Goal: Use online tool/utility: Utilize a website feature to perform a specific function

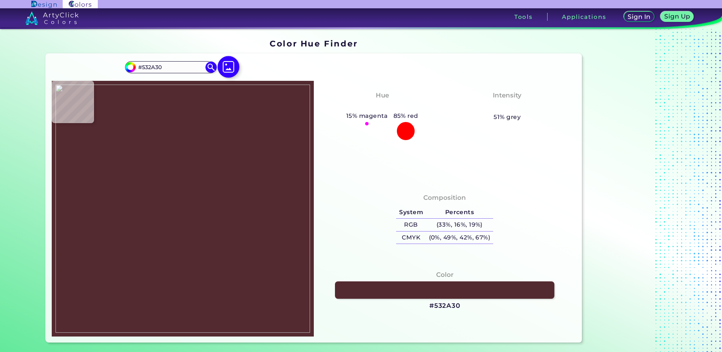
click at [232, 71] on img at bounding box center [228, 67] width 22 height 22
click at [0, 0] on input "file" at bounding box center [0, 0] width 0 height 0
click at [180, 235] on img at bounding box center [182, 209] width 254 height 248
type input "#f8e8d2"
type input "#F8E8D2"
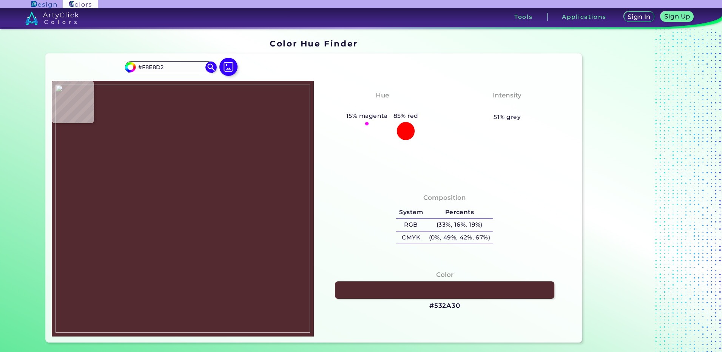
type input "#f4b3a0"
type input "#F4B3A0"
type input "#ecb5b1"
type input "#ECB5B1"
type input "#f5d2d1"
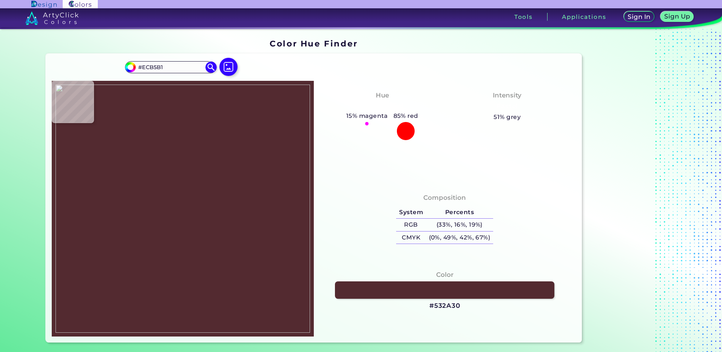
type input "#F5D2D1"
type input "#9cc1dc"
type input "#9CC1DC"
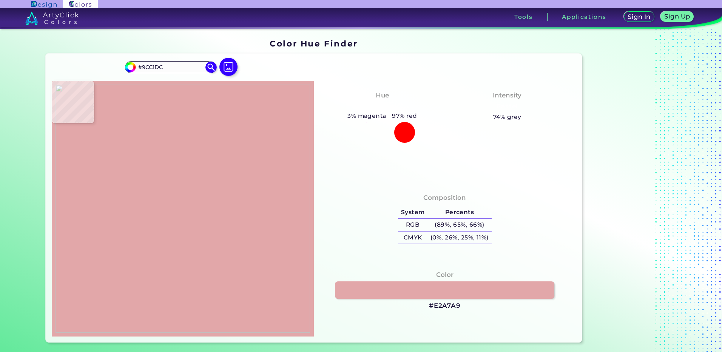
type input "#e2a7a9"
type input "#E2A7A9"
type input "#f2b8a9"
type input "#F2B8A9"
type input "#f3b3a0"
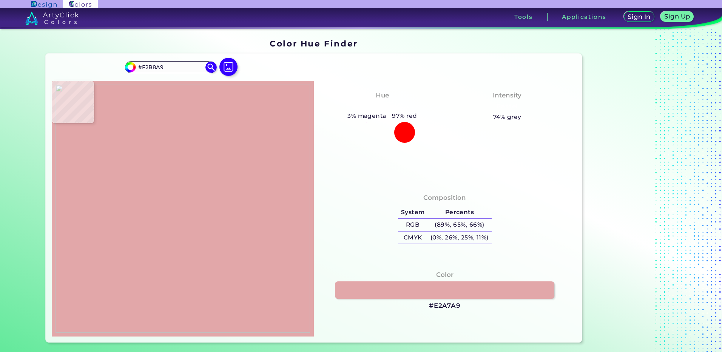
type input "#F3B3A0"
type input "#f5b199"
type input "#F5B199"
type input "#f5b098"
type input "#F5B098"
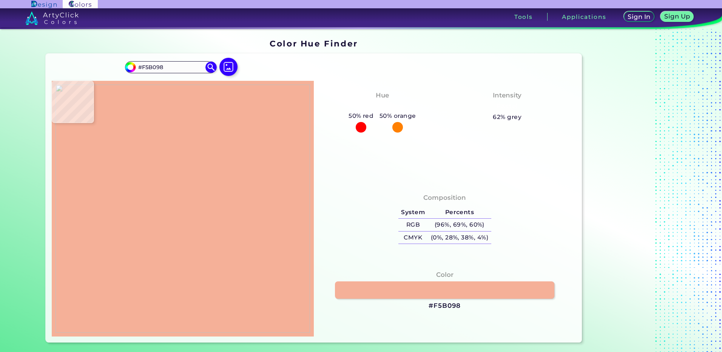
type input "#f7d0ad"
type input "#F7D0AD"
type input "#f8e6d3"
type input "#F8E6D3"
type input "#f9e9d4"
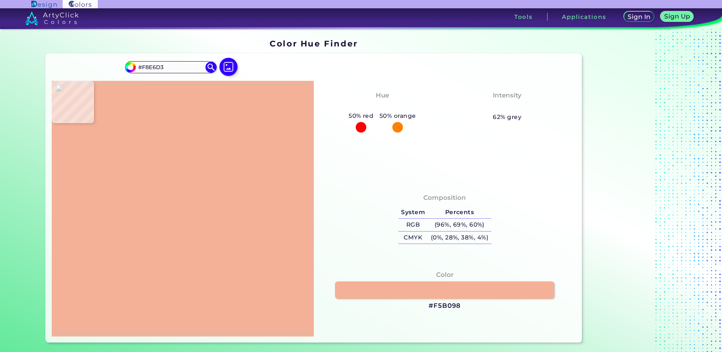
type input "#F9E9D4"
type input "#f8ead5"
type input "#F8EAD5"
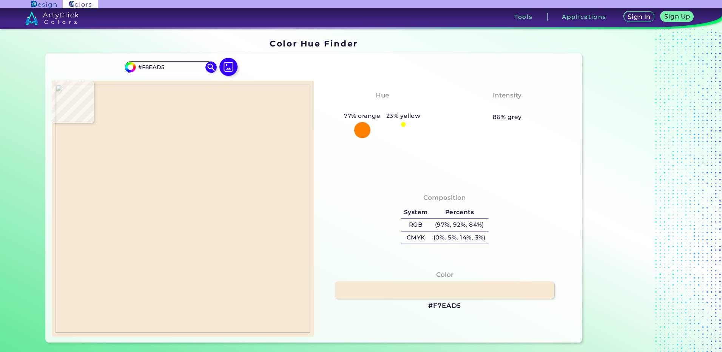
type input "#f7ead5"
type input "#F7EAD5"
type input "#e8d1c1"
type input "#E8D1C1"
type input "#98cad8"
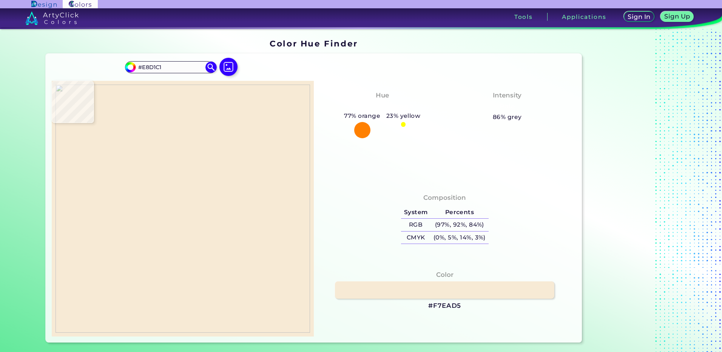
type input "#98CAD8"
type input "#96c8d7"
type input "#96C8D7"
type input "#87becf"
type input "#87BECF"
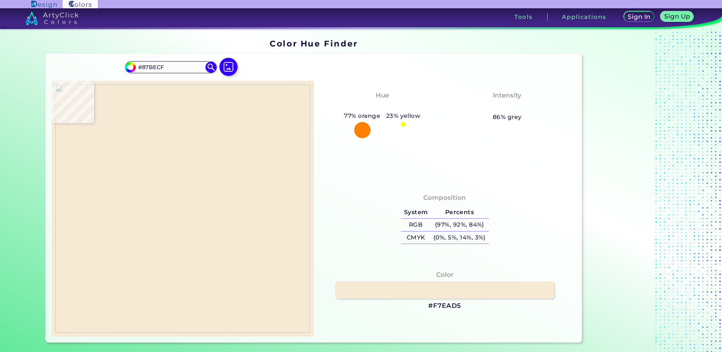
type input "#86bcce"
type input "#86BCCE"
type input "#85bacb"
type input "#85BACB"
type input "#7eb6c8"
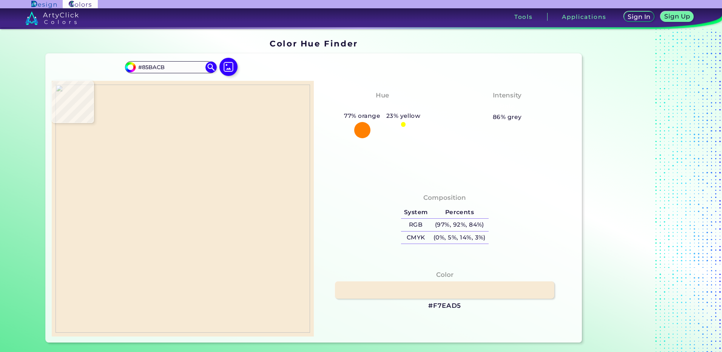
type input "#7EB6C8"
type input "#7db3c6"
type input "#7DB3C6"
type input "#7caec2"
type input "#7CAEC2"
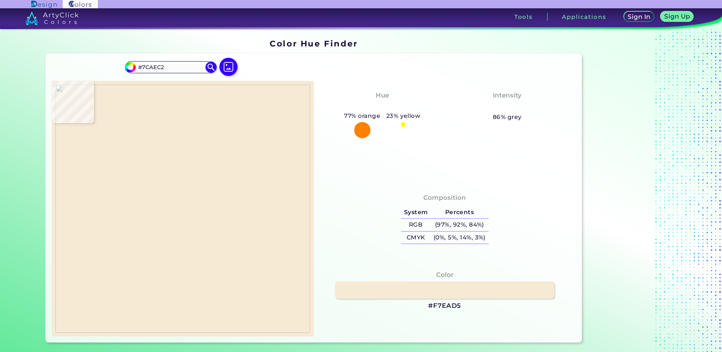
type input "#7cadc0"
type input "#7CADC0"
type input "#7baabe"
type input "#7BAABE"
type input "#78a6bb"
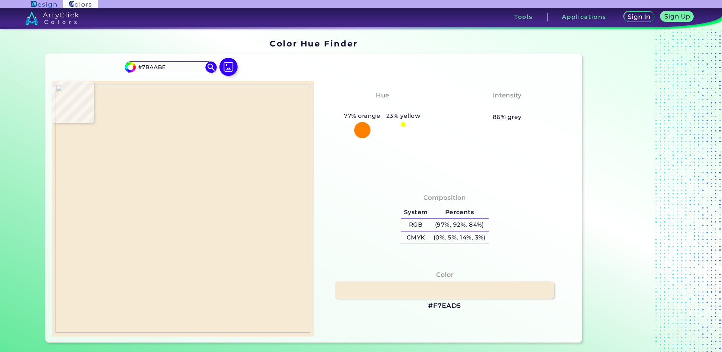
type input "#78A6BB"
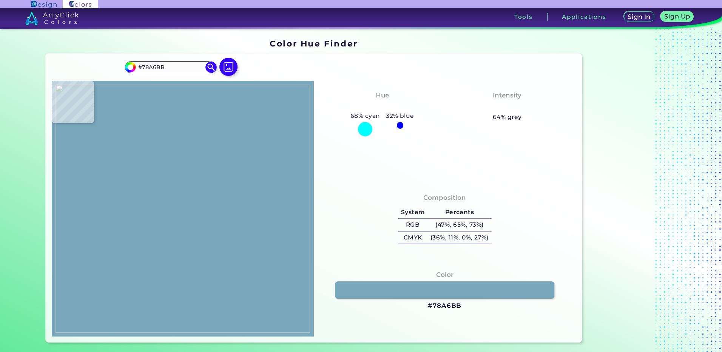
type input "#789dae"
type input "#789DAE"
type input "#694235"
type input "#a96738"
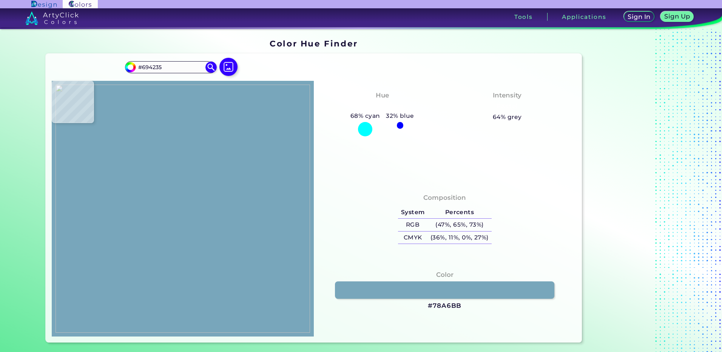
type input "#A96738"
type input "#a66437"
type input "#A66437"
type input "#995c32"
type input "#995C32"
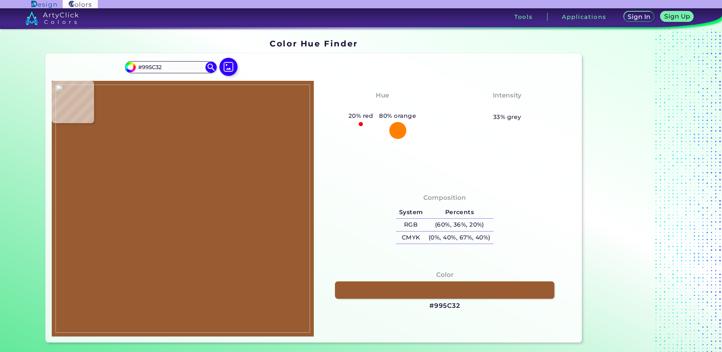
type input "#5d464f"
type input "#5D464F"
type input "#a86856"
type input "#A86856"
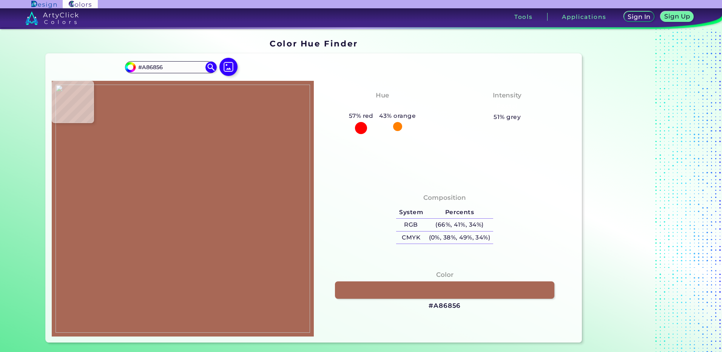
type input "#774e3d"
type input "#774E3D"
type input "#63453b"
type input "#63453B"
type input "#67483d"
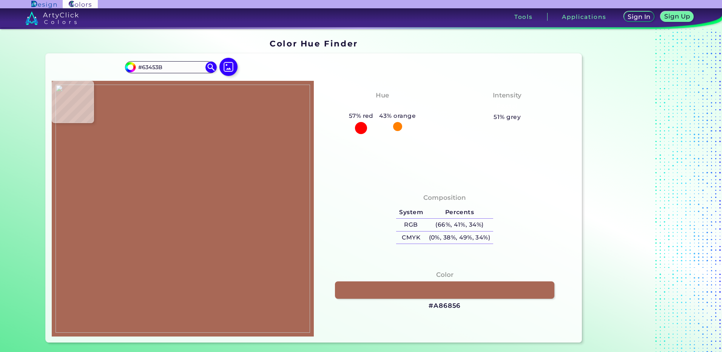
type input "#67483D"
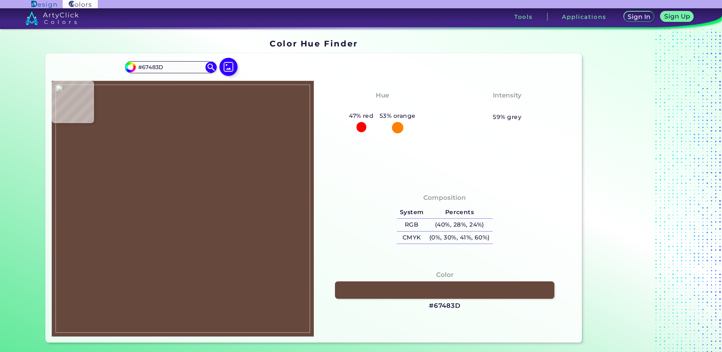
type input "#6e4f43"
type input "#6E4F43"
type input "#7d5f4c"
type input "#7D5F4C"
type input "#b19b87"
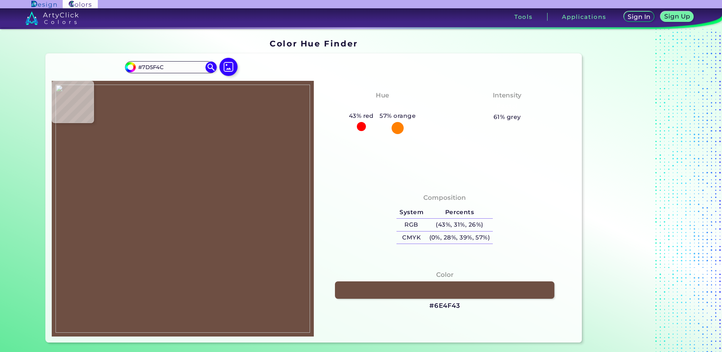
type input "#B19B87"
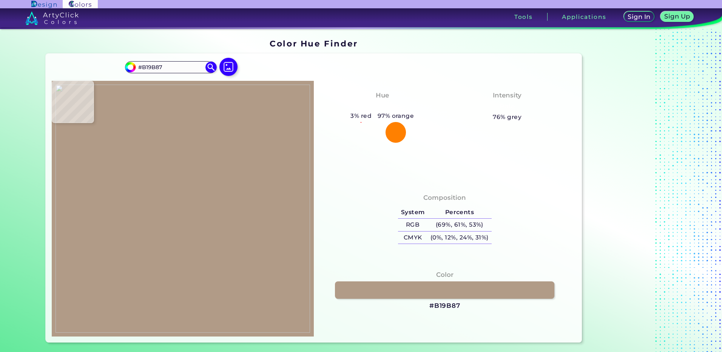
type input "#72513d"
type input "#72513D"
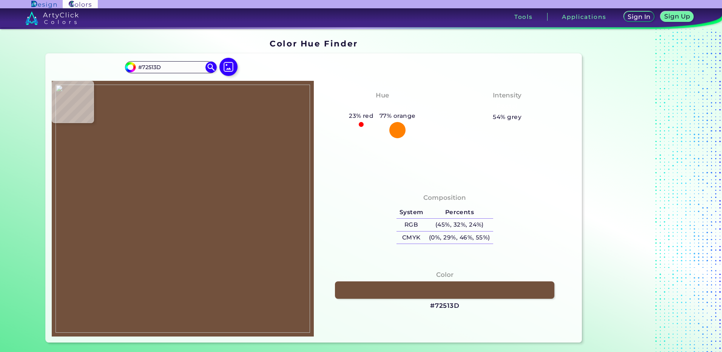
type input "#6d4b3d"
type input "#6D4B3D"
type input "#664534"
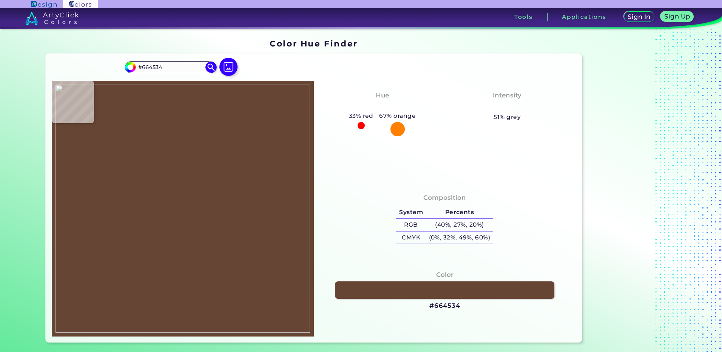
type input "#eab493"
type input "#EAB493"
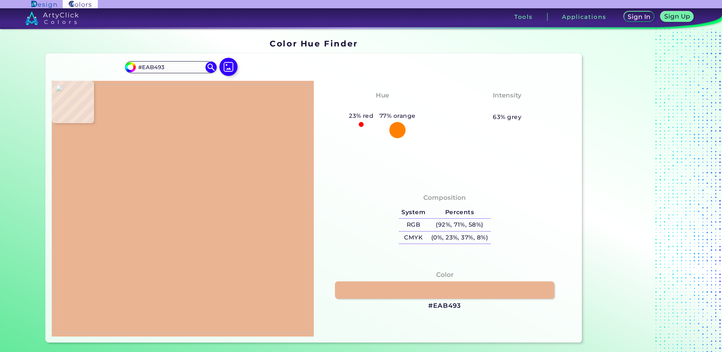
type input "#d0906c"
type input "#D0906C"
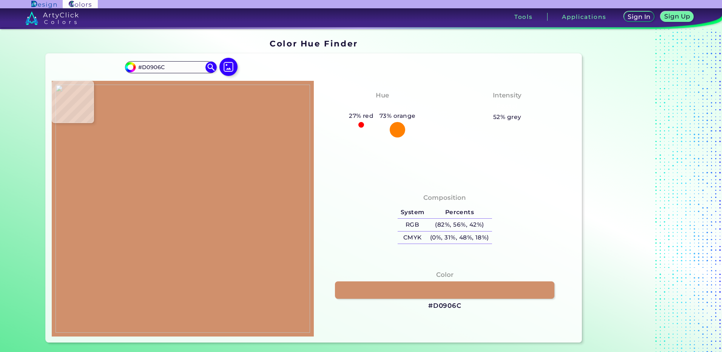
type input "#6e4b39"
type input "#6E4B39"
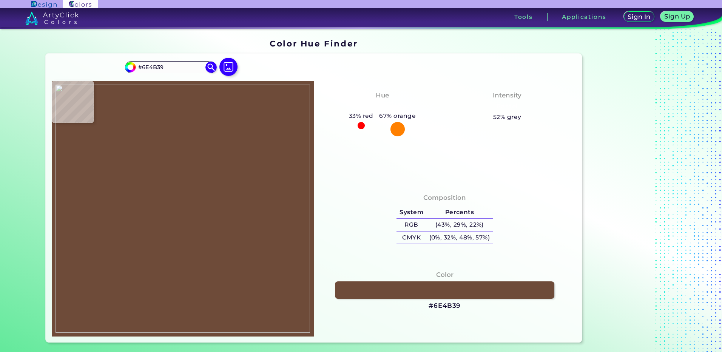
type input "#714e3d"
type input "#714E3D"
type input "#76533e"
type input "#76533E"
type input "#714e3d"
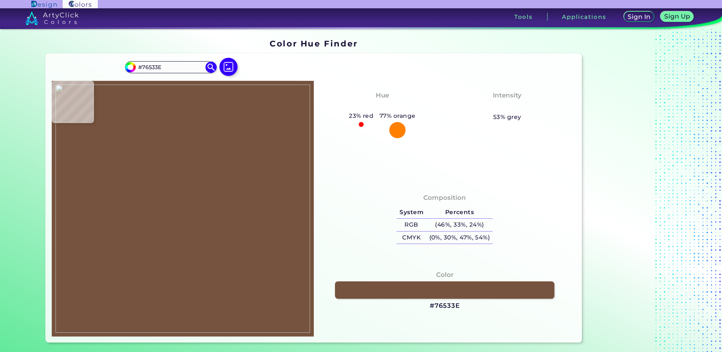
type input "#714E3D"
type input "#6e4b39"
type input "#6E4B39"
type input "#784832"
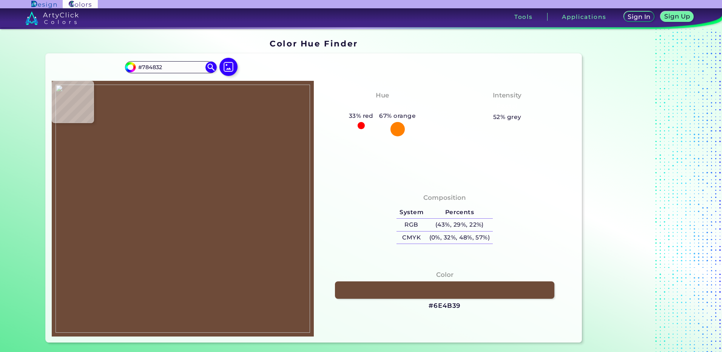
type input "#d8bc86"
type input "#D8BC86"
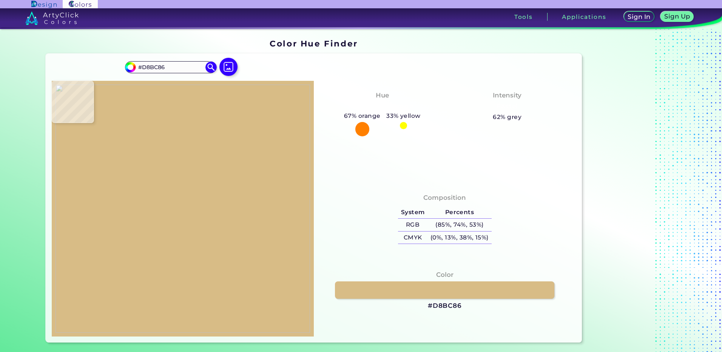
type input "#a28366"
type input "#A28366"
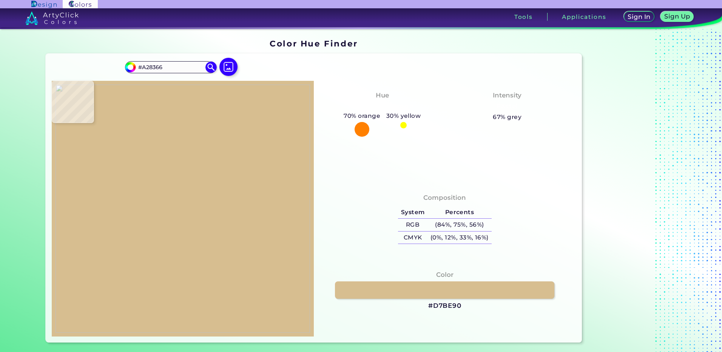
type input "#d7be90"
type input "#D7BE90"
type input "#bd936b"
type input "#BD936B"
type input "#6e3f38"
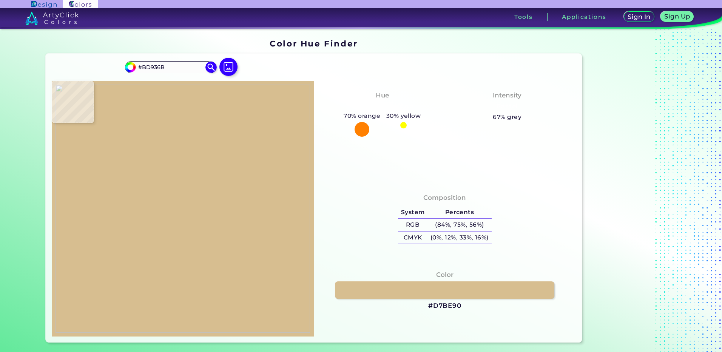
type input "#6E3F38"
type input "#6b3d37"
type input "#6B3D37"
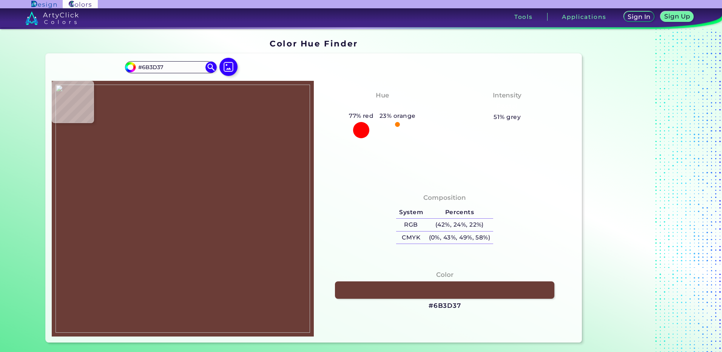
type input "#61332e"
type input "#61332E"
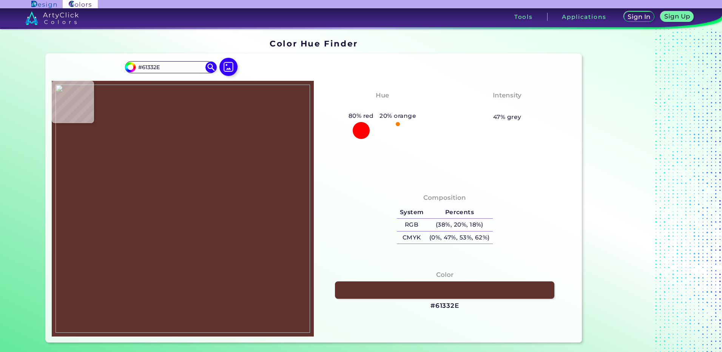
type input "#7e5d5f"
type input "#7E5D5F"
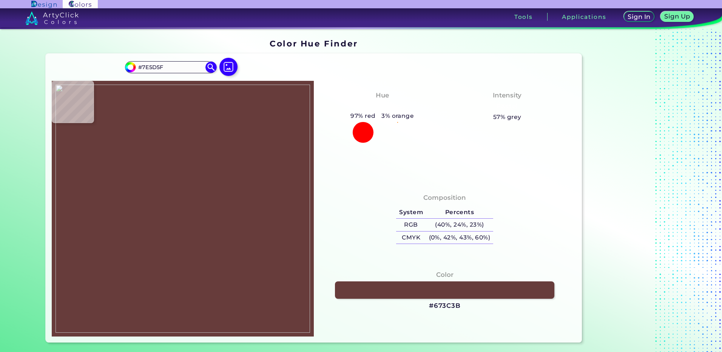
type input "#673c3b"
type input "#673C3B"
type input "#64352f"
type input "#64352F"
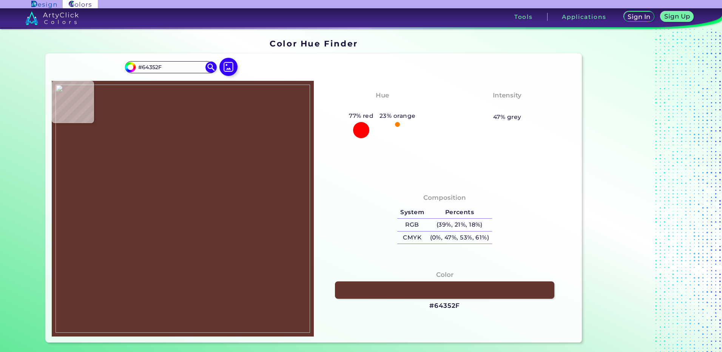
type input "#6e3f38"
type input "#6E3F38"
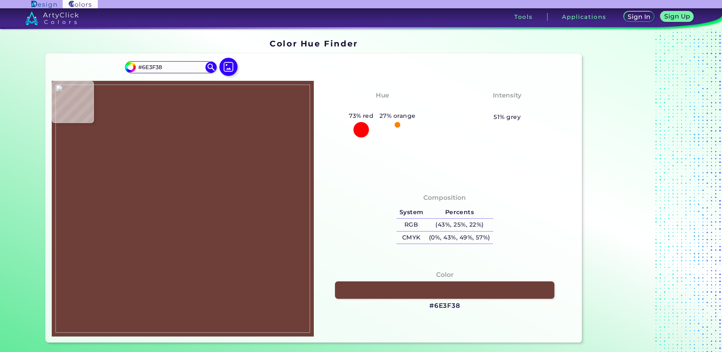
type input "#bd936b"
type input "#BD936B"
type input "#d7be90"
type input "#D7BE90"
type input "#a28366"
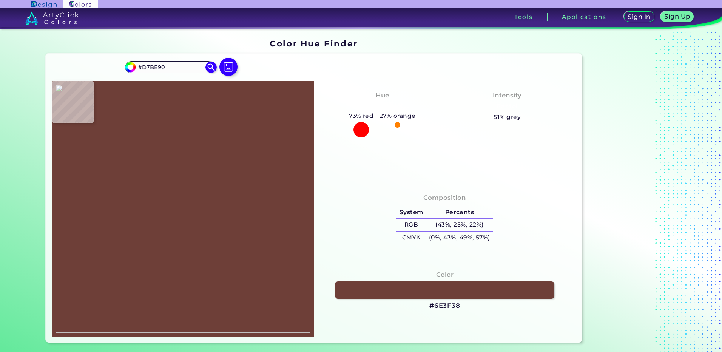
type input "#A28366"
type input "#784832"
type input "#6c4c3d"
type input "#6C4C3D"
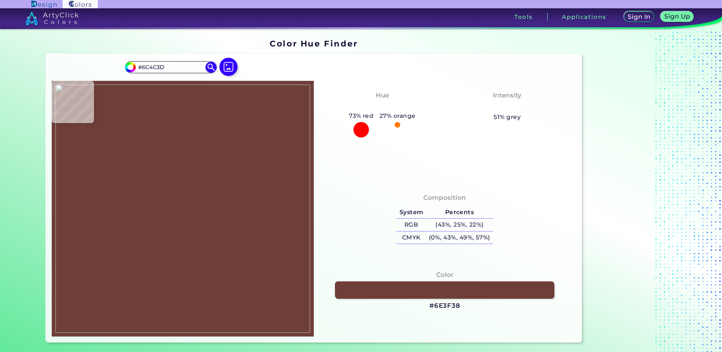
type input "#5e3b2e"
type input "#5E3B2E"
type input "#995c32"
type input "#995C32"
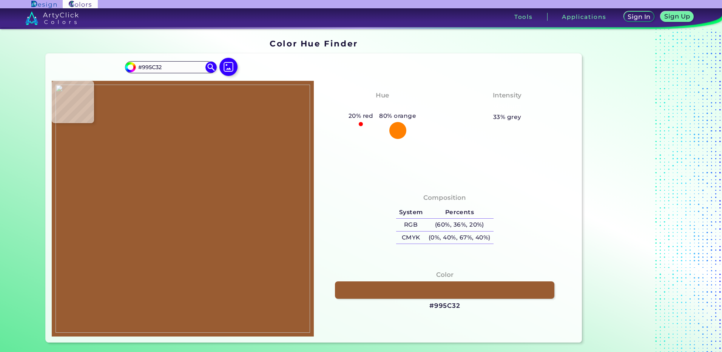
type input "#5e3b2e"
type input "#5E3B2E"
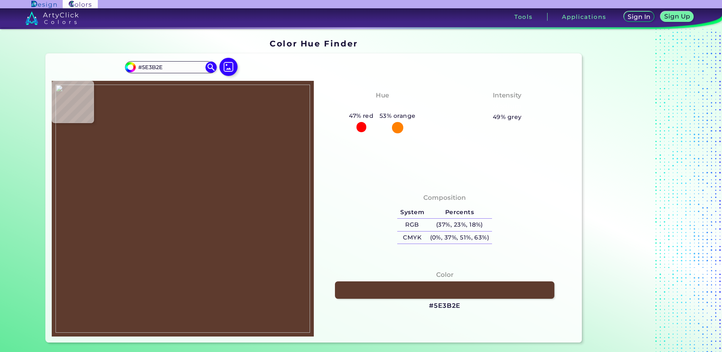
type input "#67483d"
type input "#67483D"
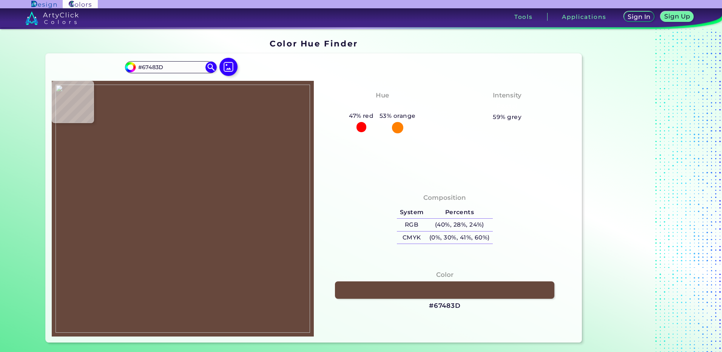
click at [179, 248] on img at bounding box center [182, 209] width 254 height 248
click at [442, 307] on h3 "#67483D" at bounding box center [445, 305] width 32 height 9
